Goal: Task Accomplishment & Management: Use online tool/utility

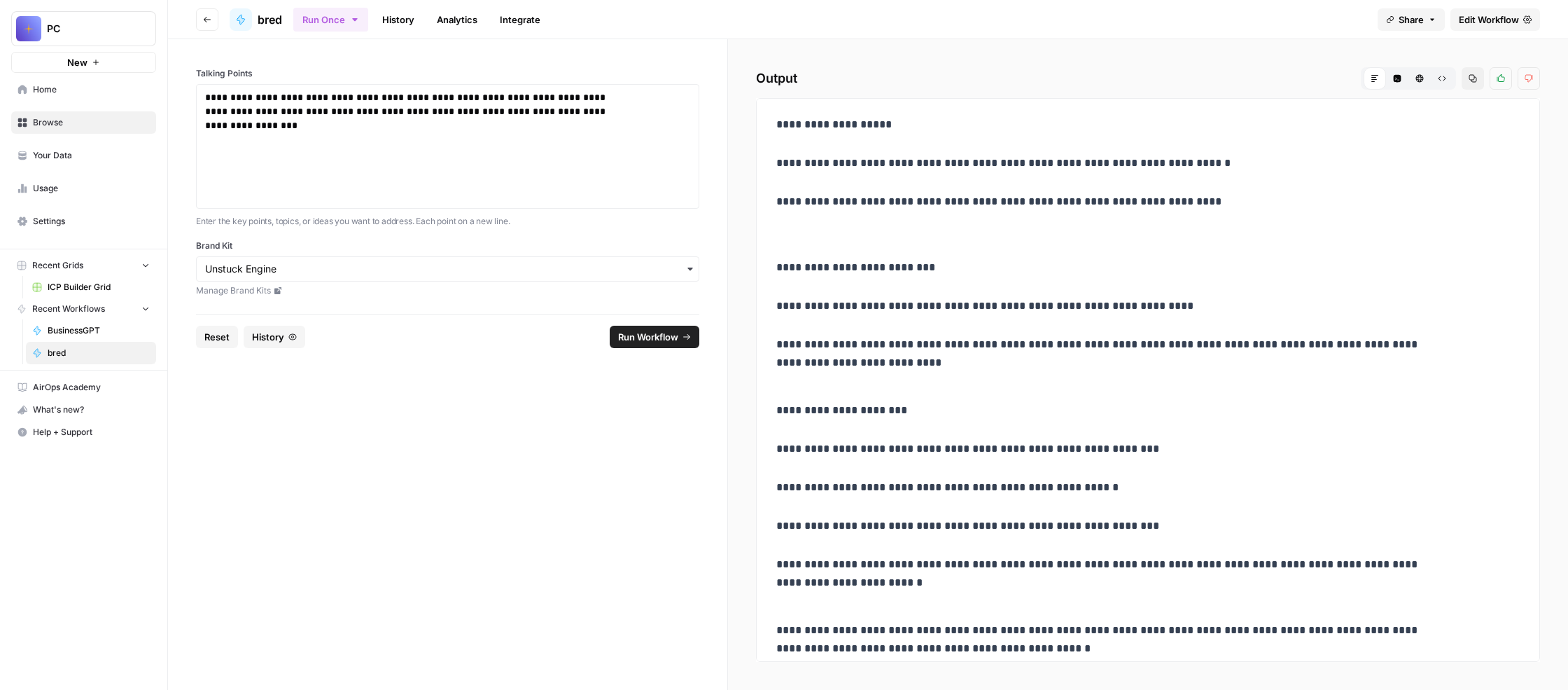
click at [1459, 27] on span "Edit Workflow" at bounding box center [1489, 19] width 60 height 14
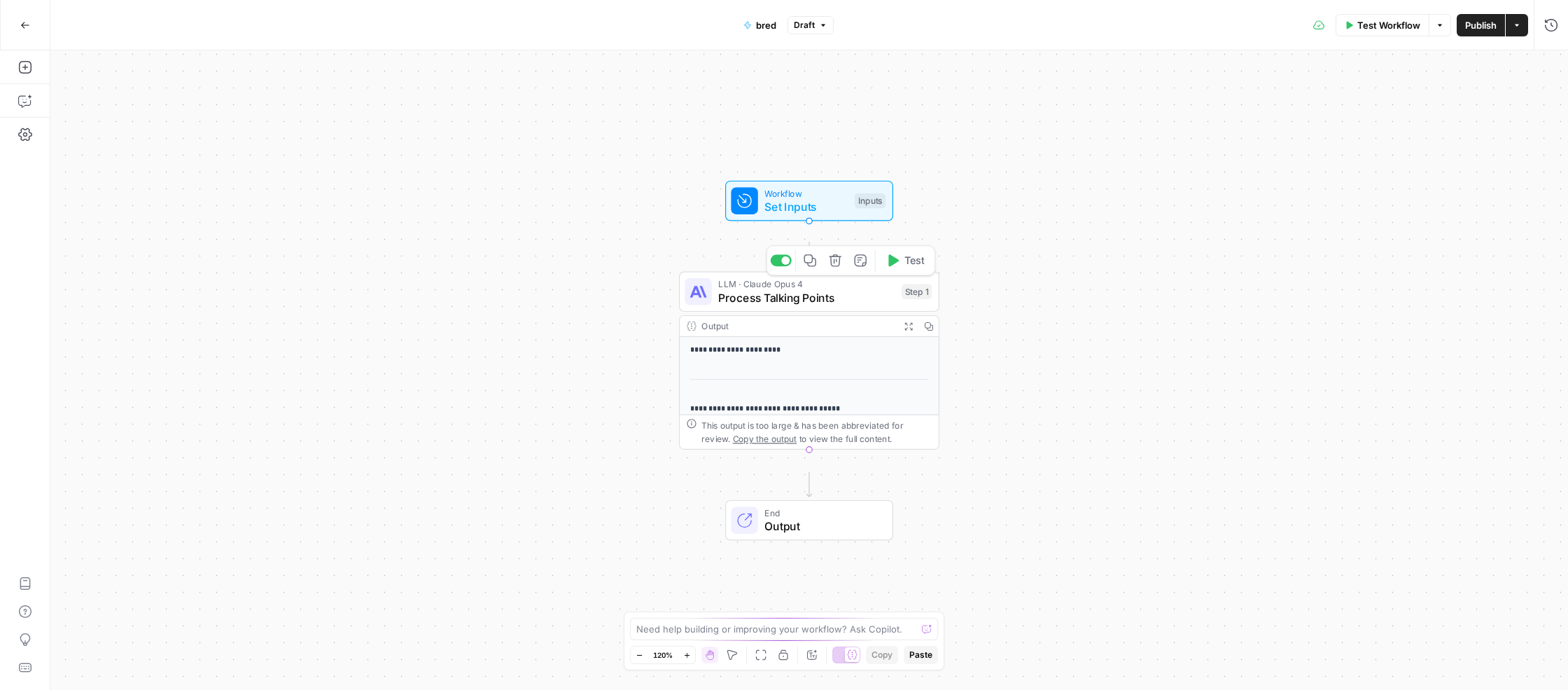
click at [801, 306] on span "Process Talking Points" at bounding box center [806, 297] width 177 height 16
click at [821, 306] on span "Process Talking Points" at bounding box center [806, 297] width 177 height 16
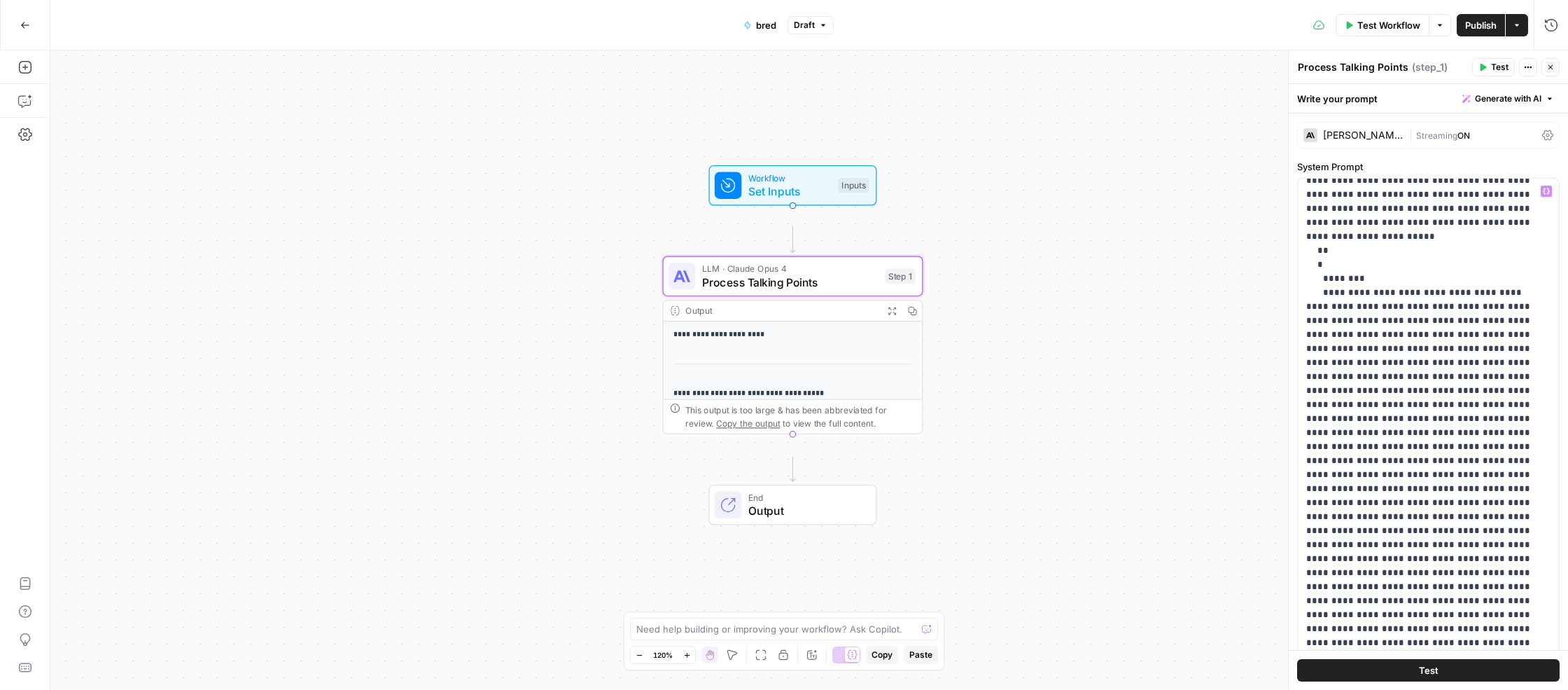
scroll to position [3619, 0]
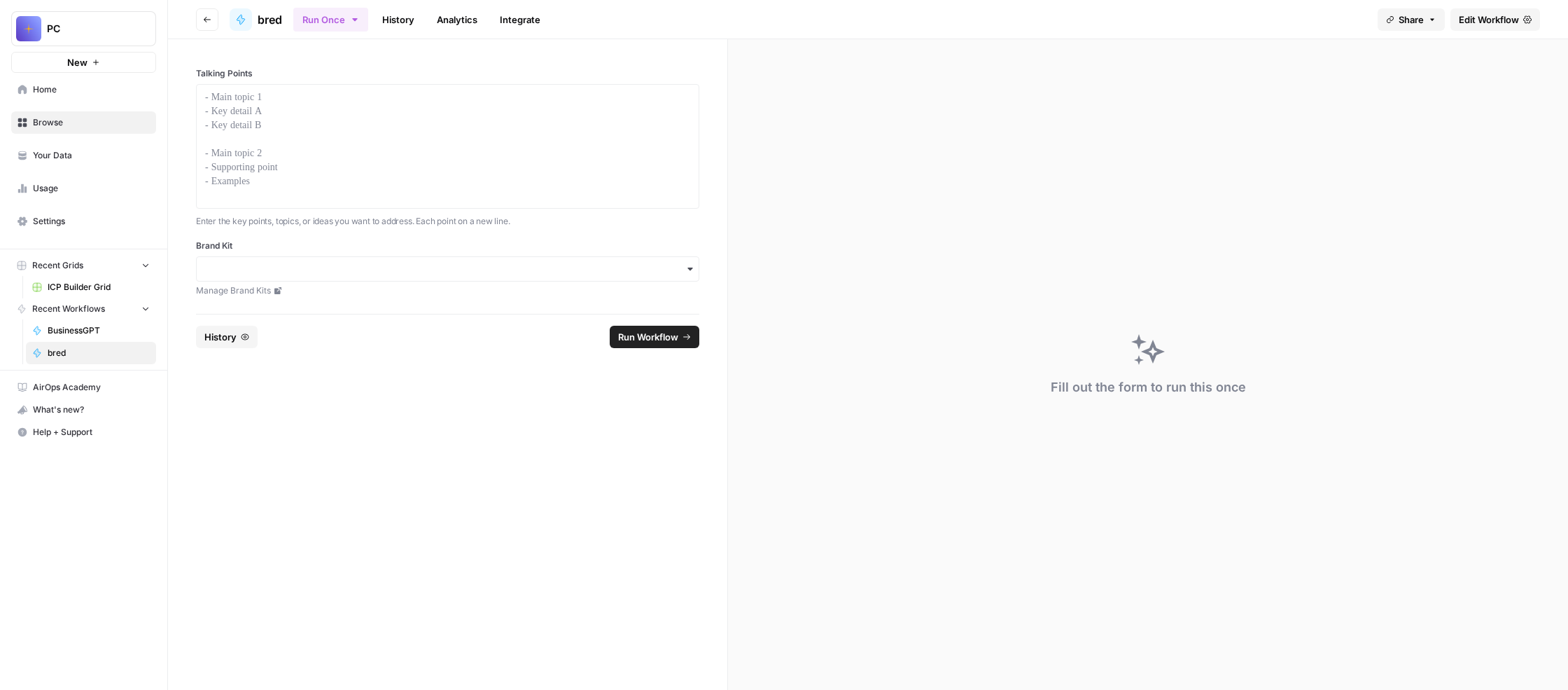
click at [423, 31] on link "History" at bounding box center [399, 19] width 49 height 22
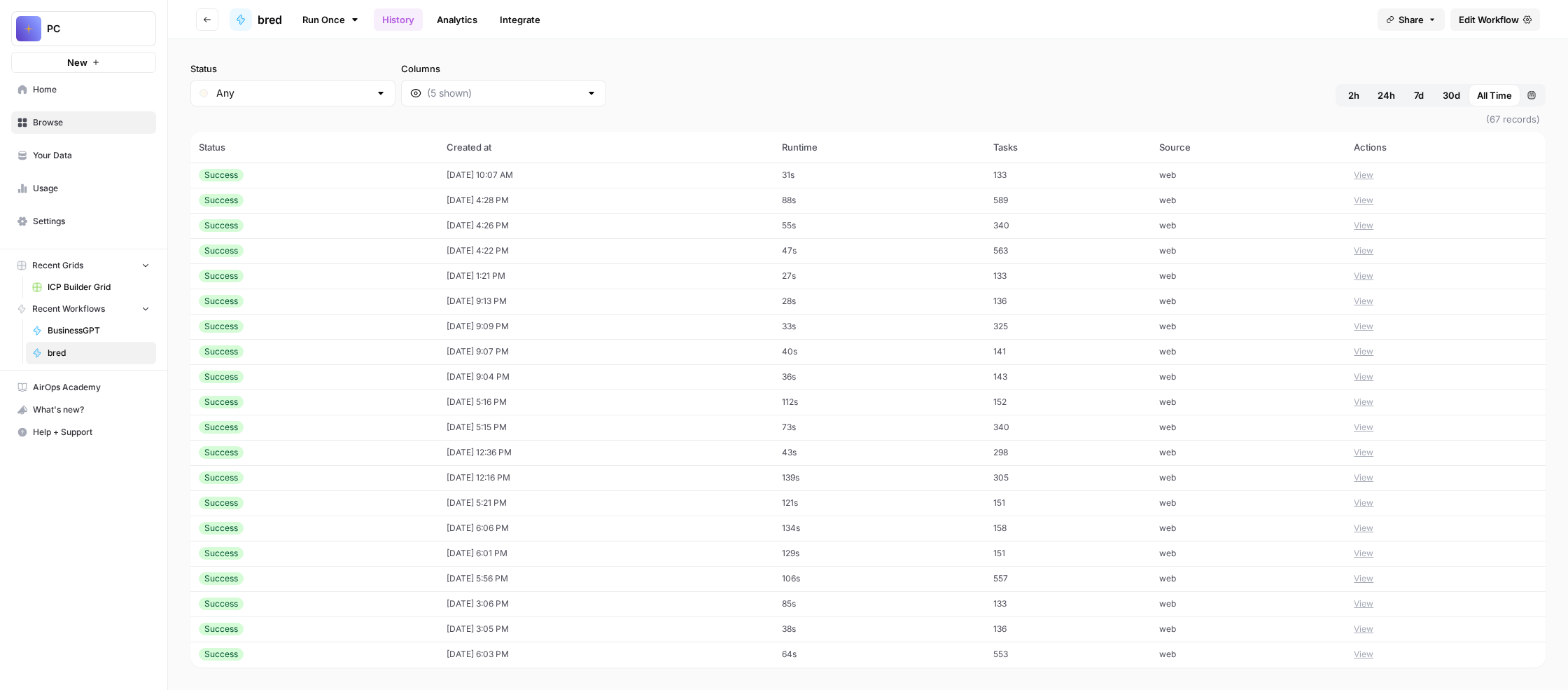
click at [597, 100] on div at bounding box center [591, 93] width 11 height 14
click at [705, 227] on span "Output" at bounding box center [665, 219] width 200 height 14
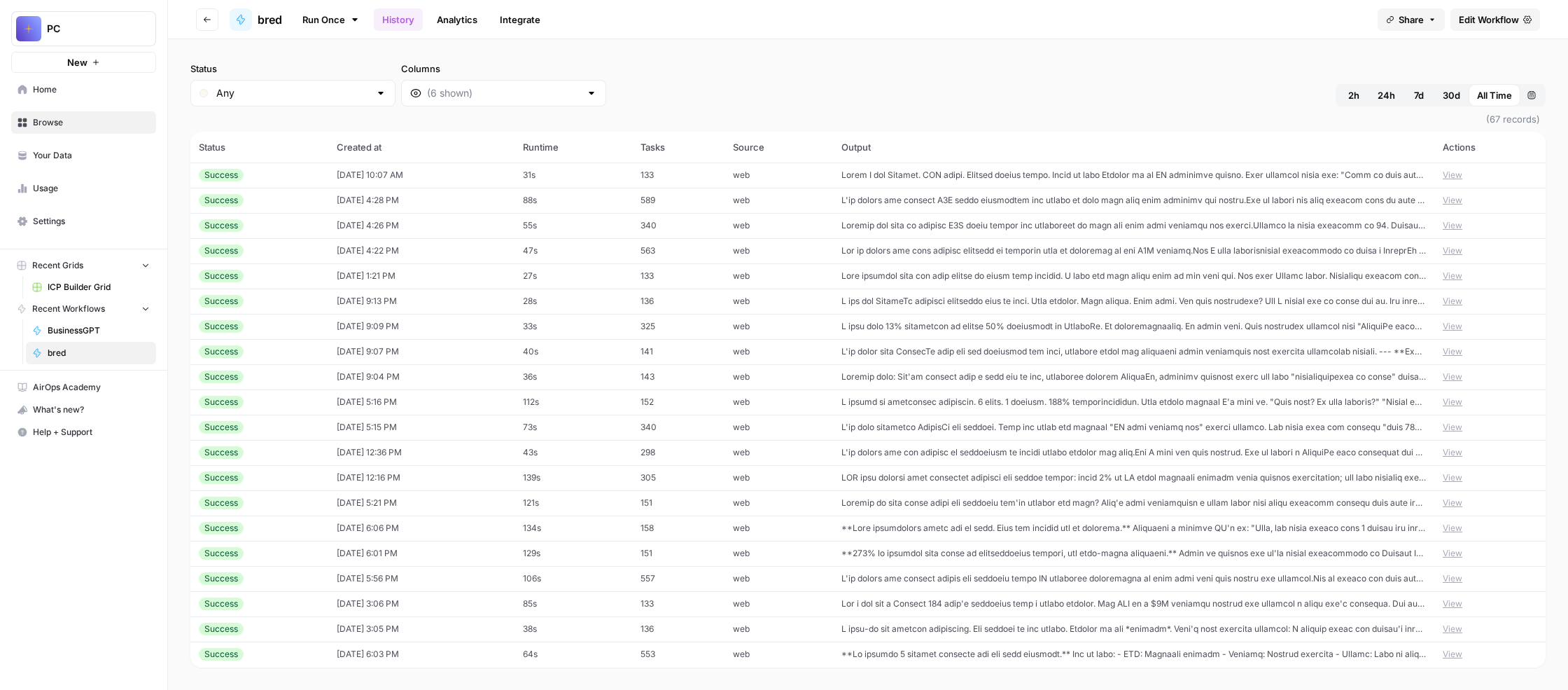
click at [1019, 106] on div "Status Any Columns 2h 24h 7d 30d All Time Custom range" at bounding box center [869, 84] width 1356 height 45
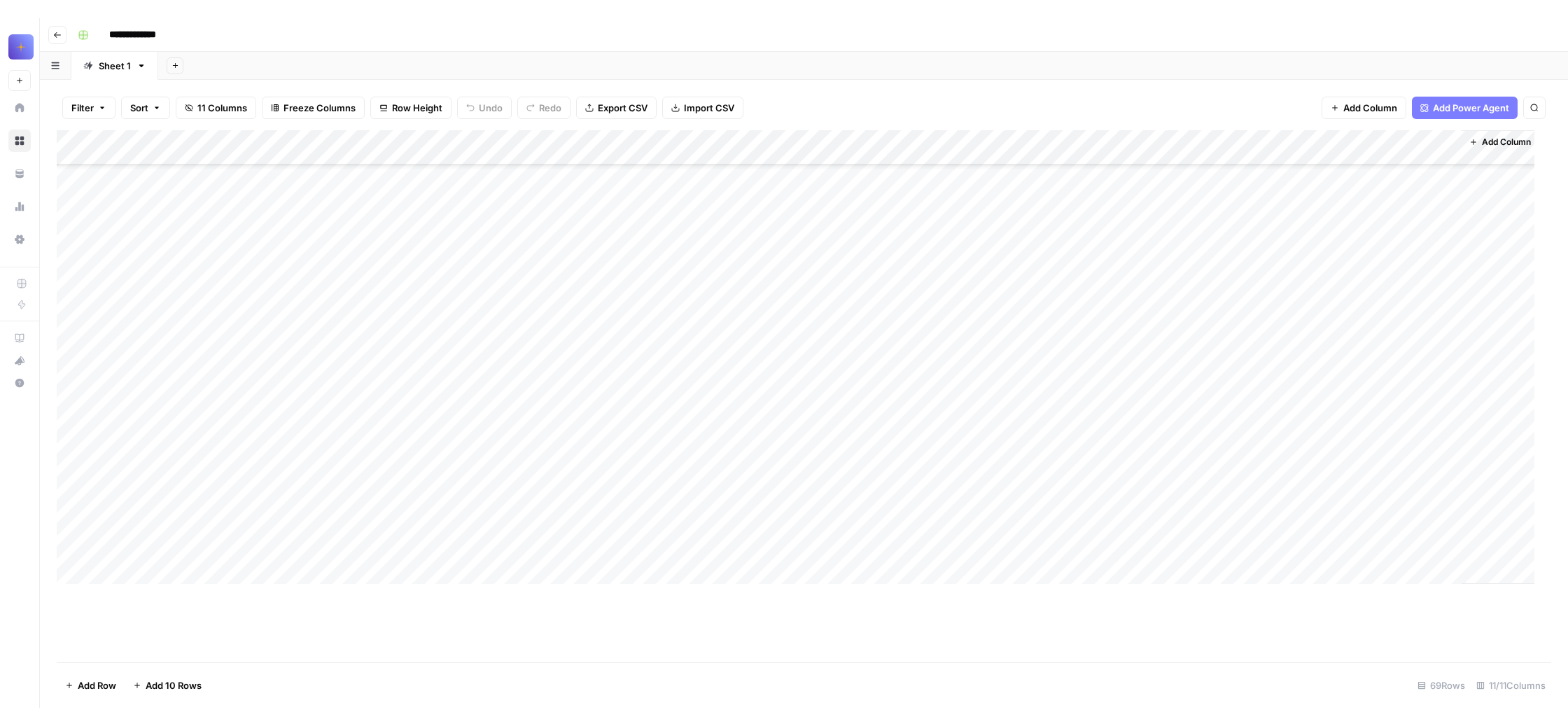
scroll to position [395, 0]
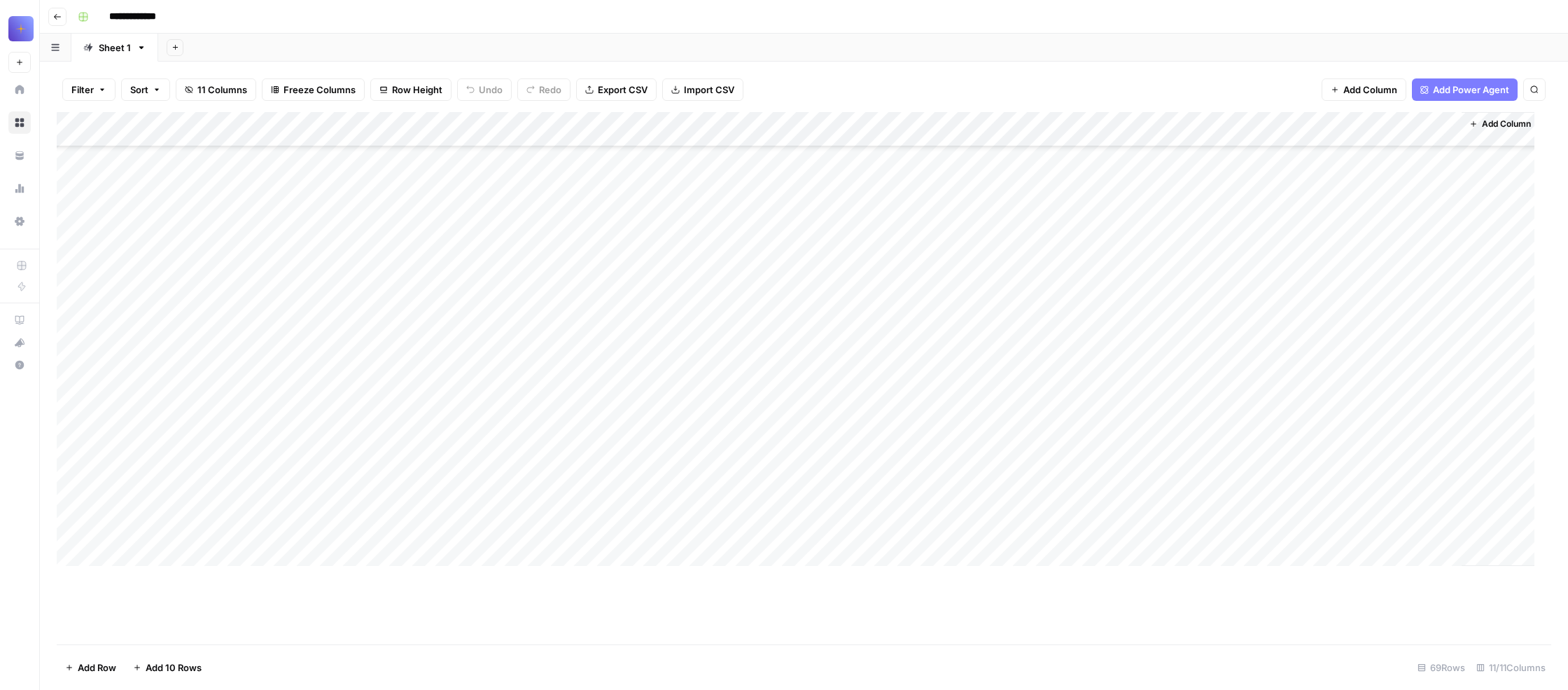
click at [289, 183] on div "Add Column" at bounding box center [795, 339] width 1477 height 454
type input "[PERSON_NAME] 1"
click at [477, 61] on div "Add Sheet" at bounding box center [863, 47] width 1410 height 28
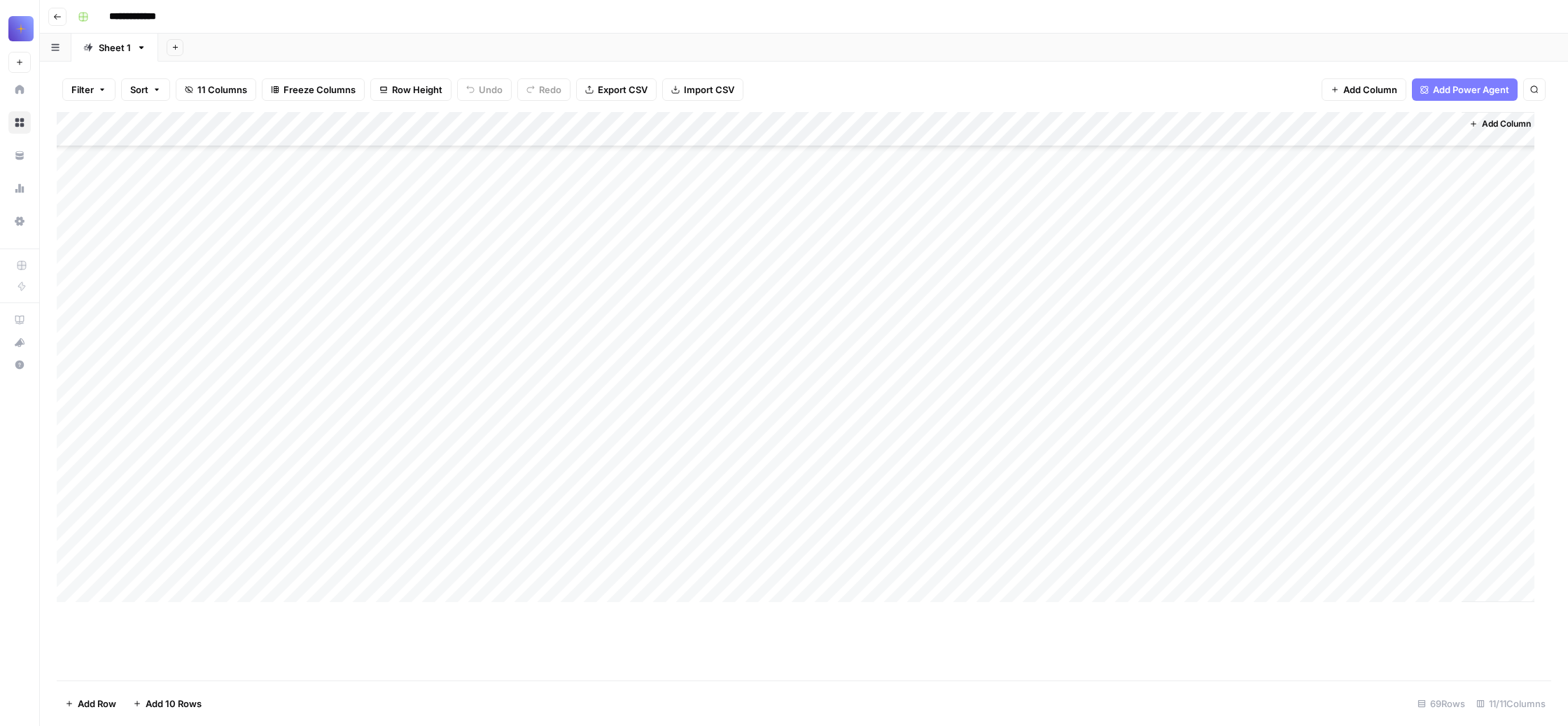
scroll to position [14259, 0]
click at [153, 603] on div "Add Column" at bounding box center [795, 357] width 1477 height 490
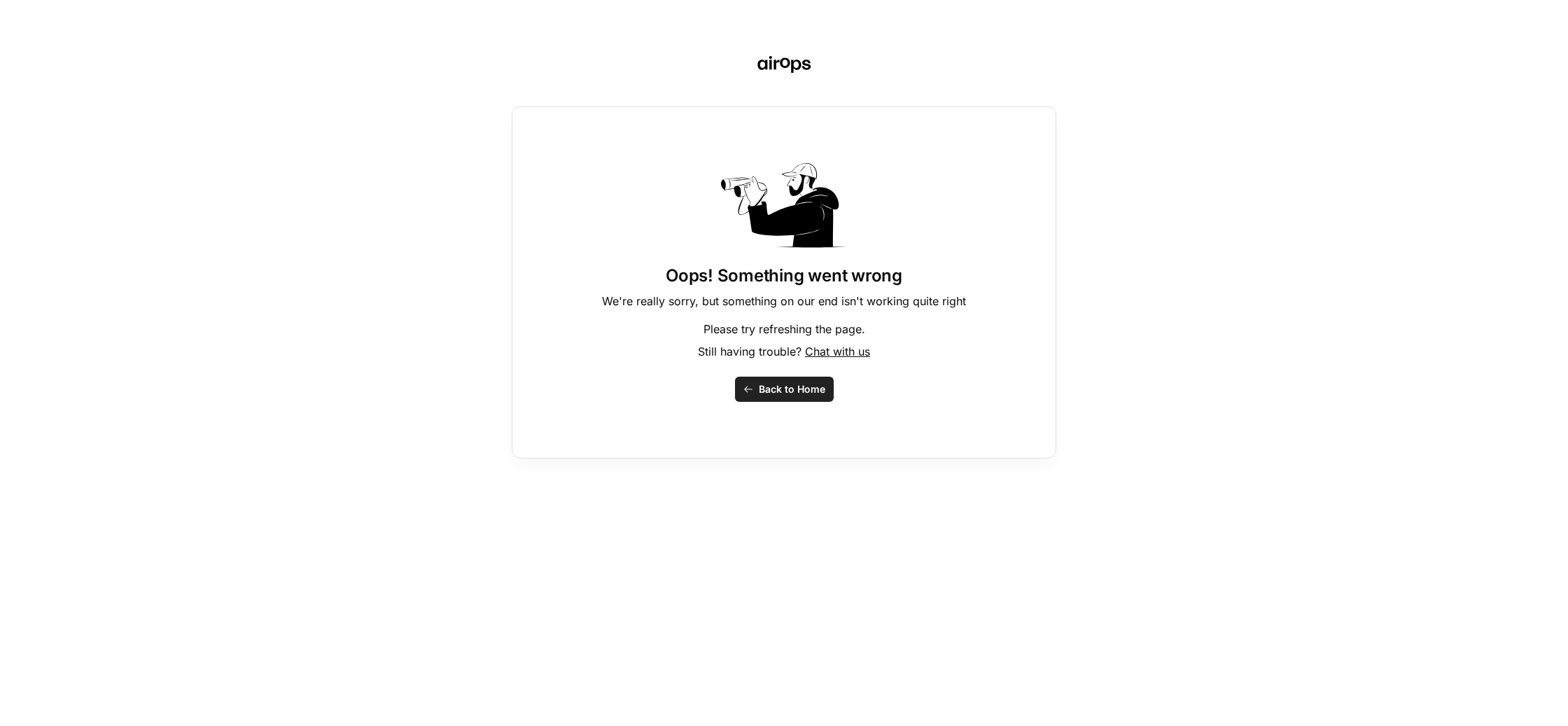
click at [776, 397] on span "Back to Home" at bounding box center [791, 389] width 67 height 14
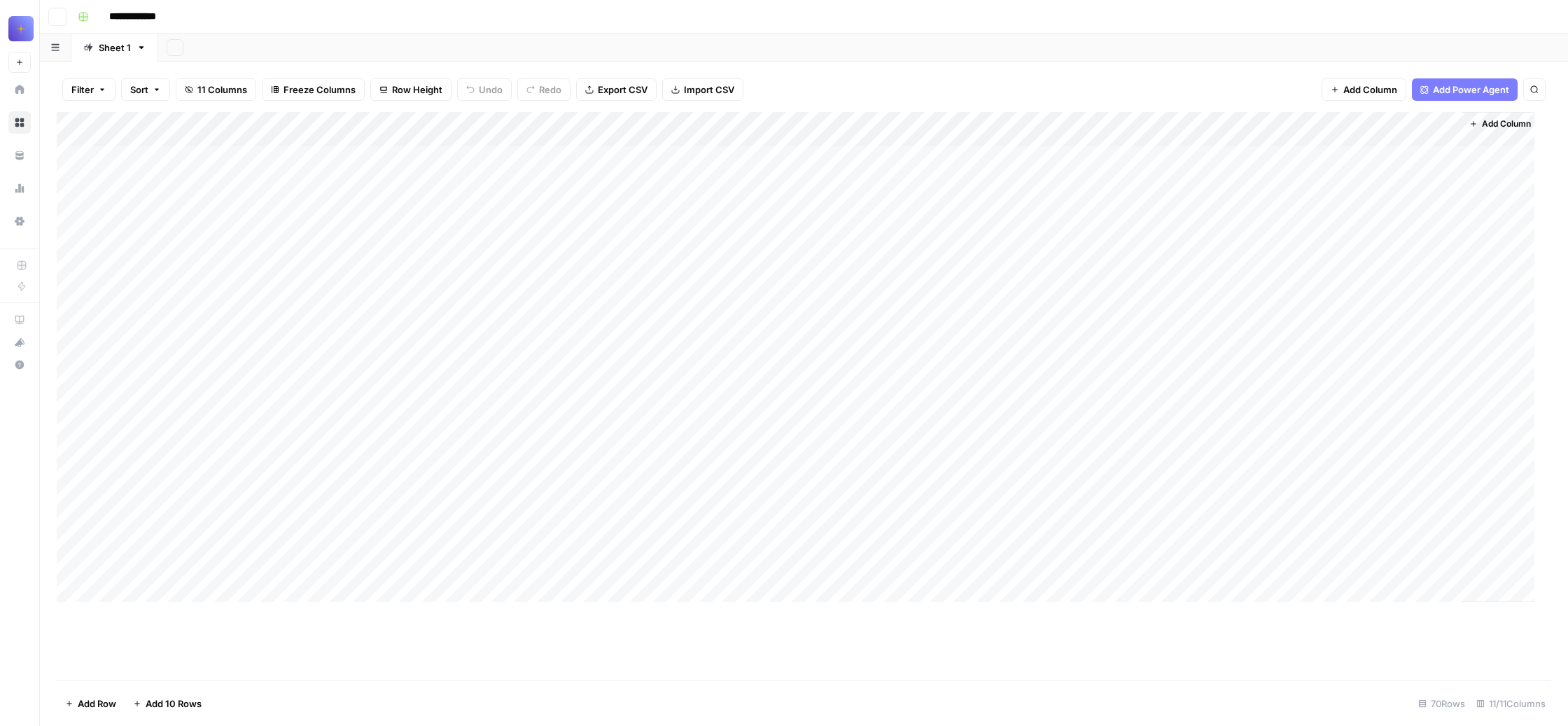
type input "**********"
click at [149, 536] on div "Add Column" at bounding box center [795, 357] width 1477 height 490
type textarea "**********"
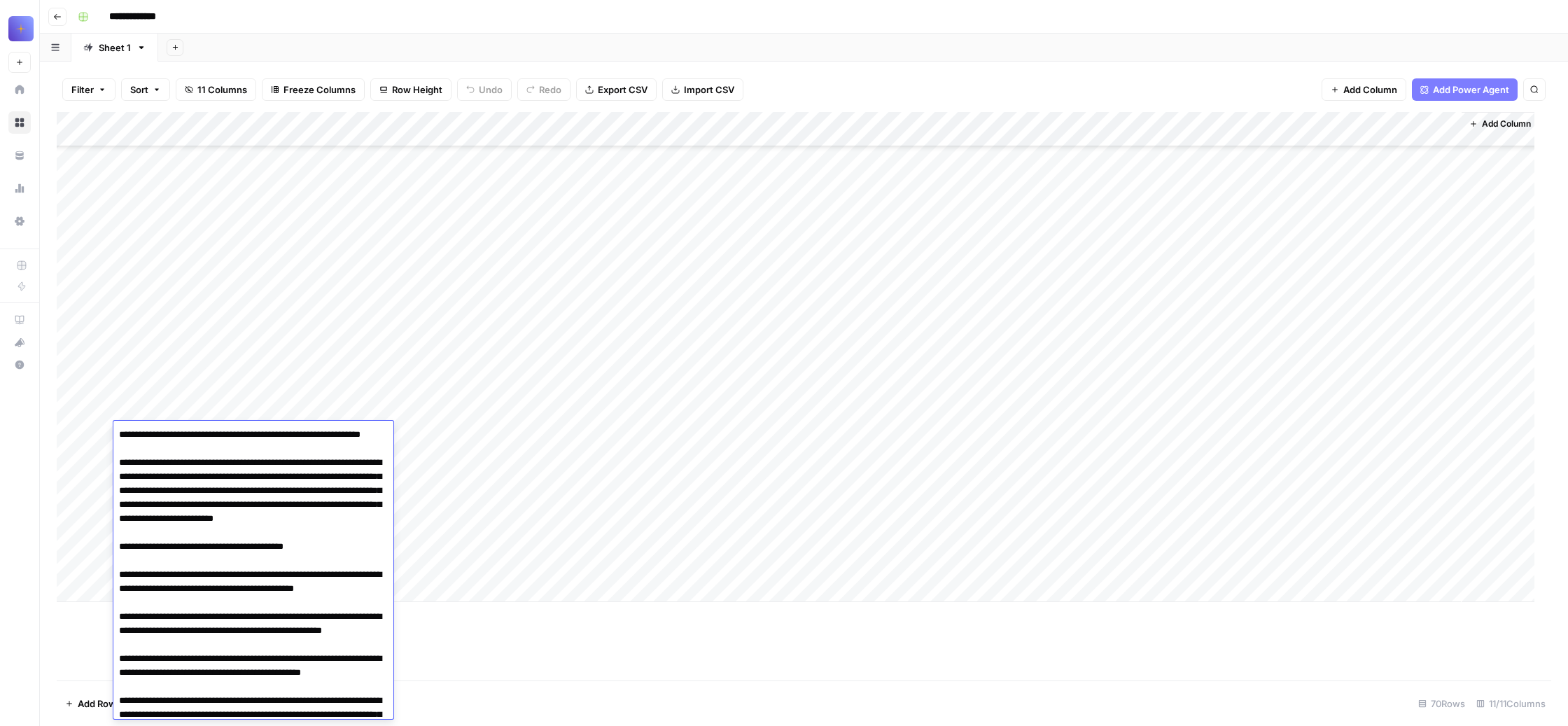
scroll to position [718, 0]
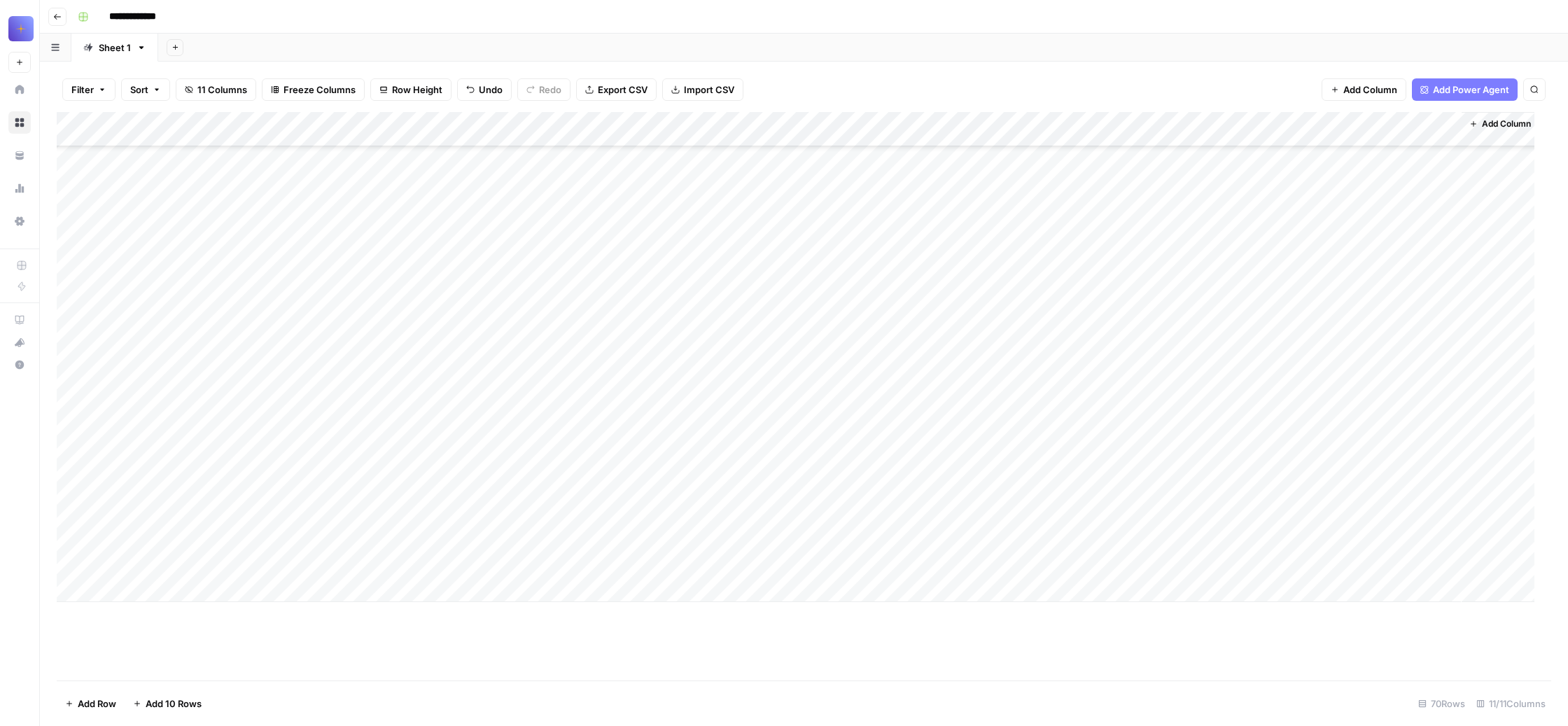
click at [523, 534] on div "Add Column" at bounding box center [795, 357] width 1477 height 490
click at [278, 430] on div "Add Column" at bounding box center [795, 357] width 1477 height 490
click at [524, 433] on div "Add Column" at bounding box center [795, 357] width 1477 height 490
click at [1026, 433] on div "Add Column" at bounding box center [795, 357] width 1477 height 490
click at [772, 431] on div "Add Column" at bounding box center [795, 357] width 1477 height 490
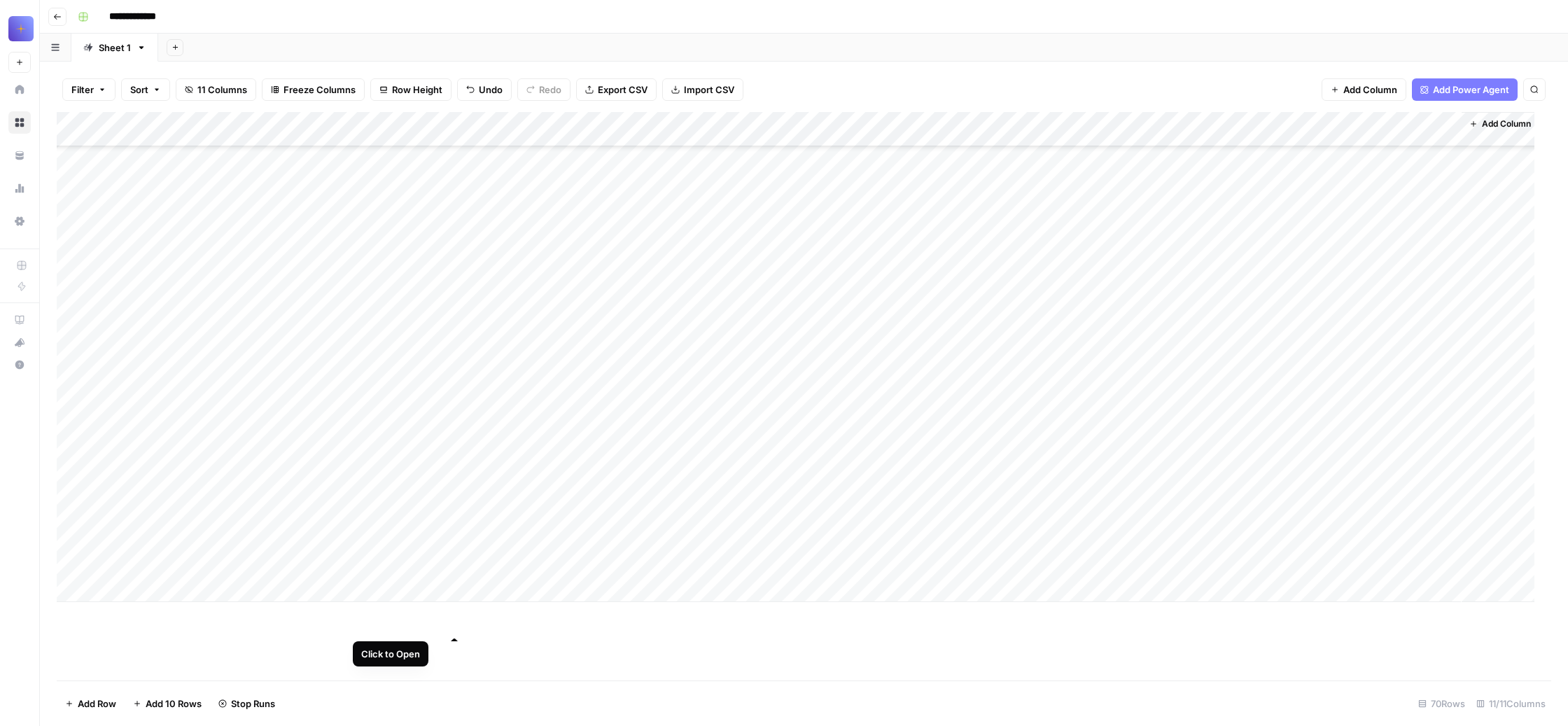
click at [454, 431] on div "Add Column" at bounding box center [795, 357] width 1477 height 490
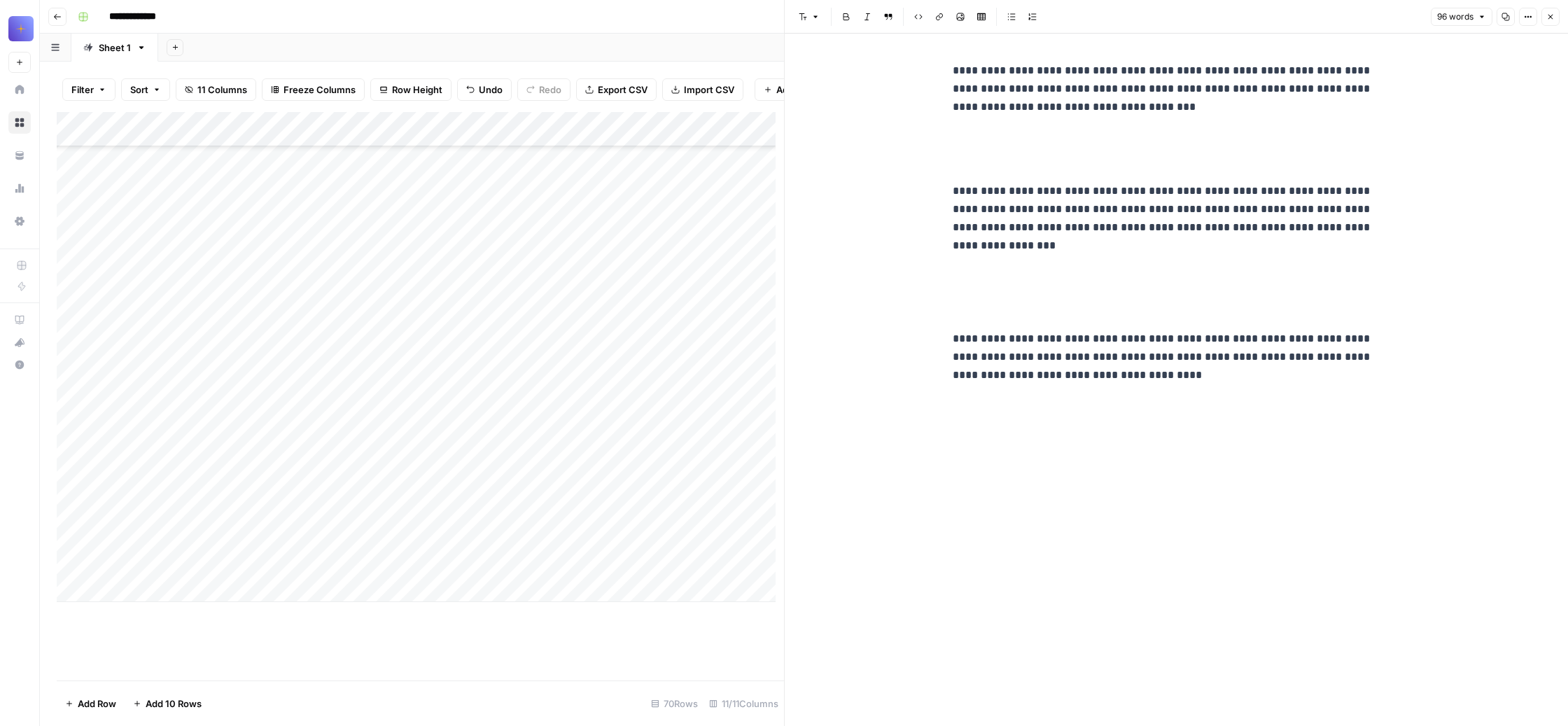
click at [1546, 26] on button "Close" at bounding box center [1551, 16] width 18 height 18
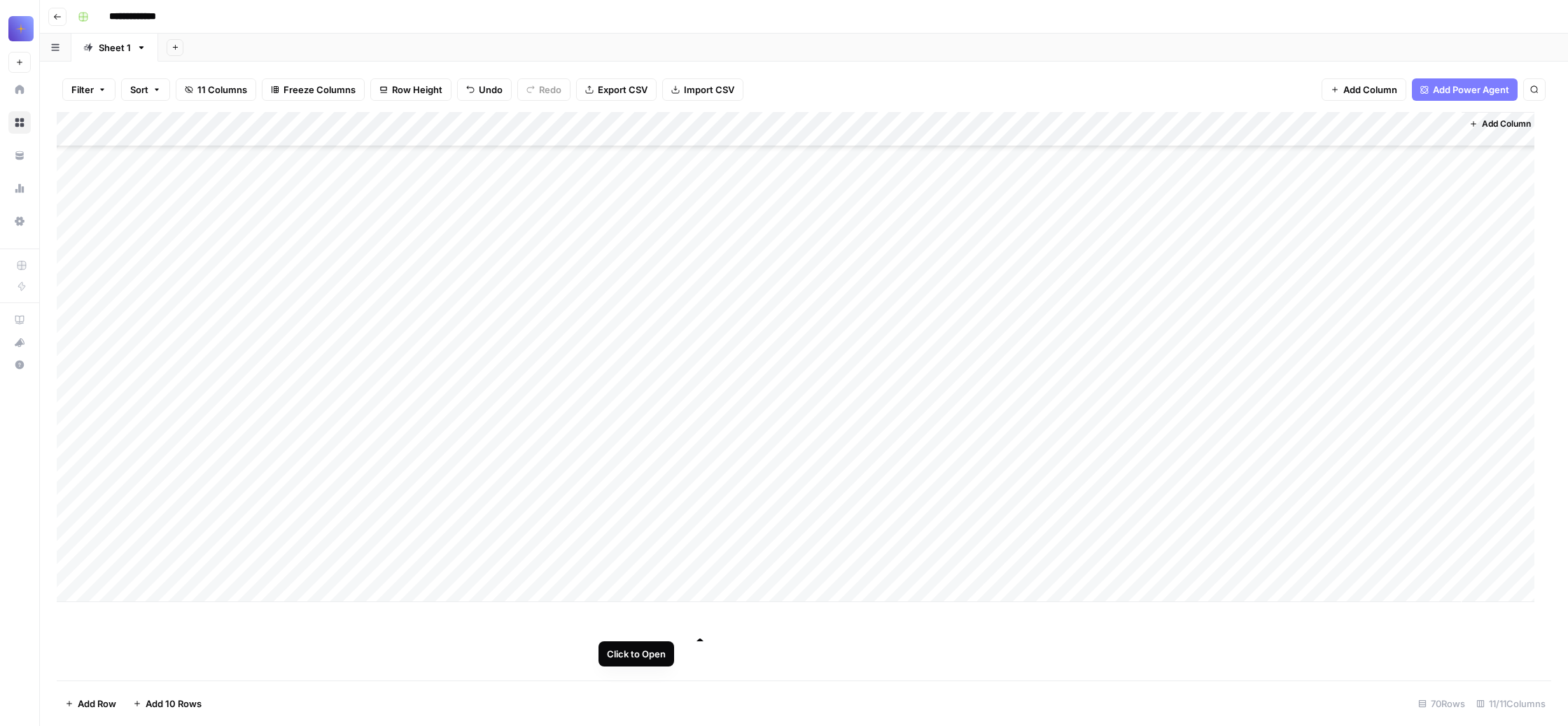
click at [699, 431] on div "Add Column" at bounding box center [795, 357] width 1477 height 490
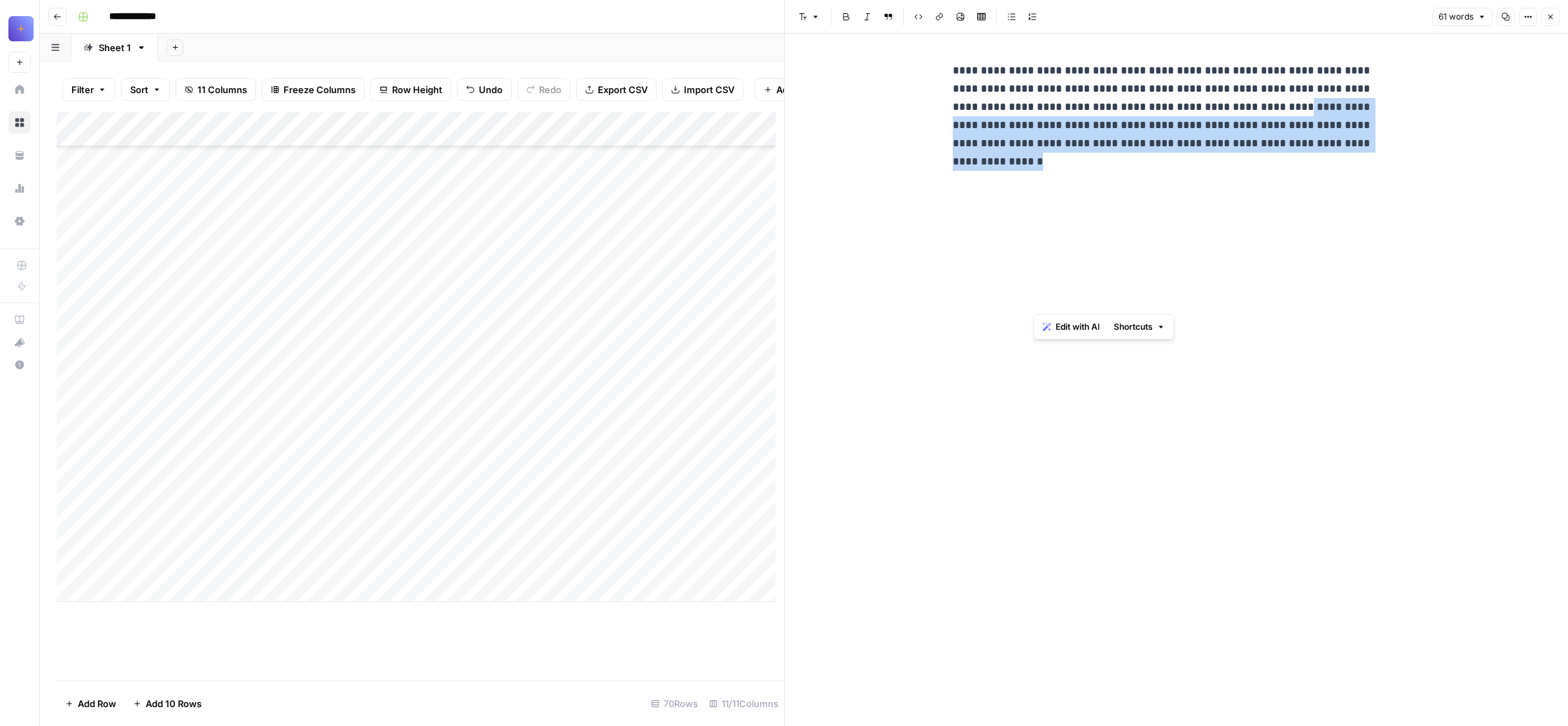
drag, startPoint x: 1151, startPoint y: 302, endPoint x: 1032, endPoint y: 204, distance: 154.2
click at [1032, 204] on p "**********" at bounding box center [1173, 171] width 440 height 219
click at [1502, 21] on icon "button" at bounding box center [1506, 17] width 7 height 7
